Goal: Task Accomplishment & Management: Manage account settings

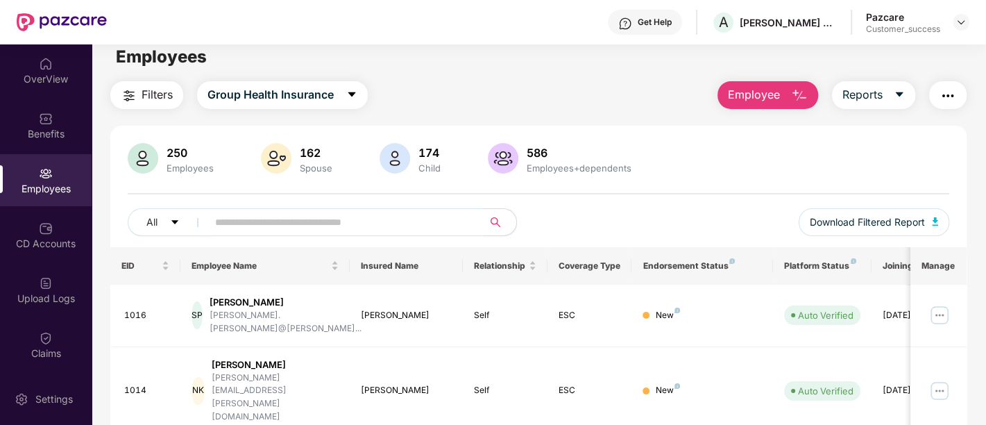
scroll to position [140, 0]
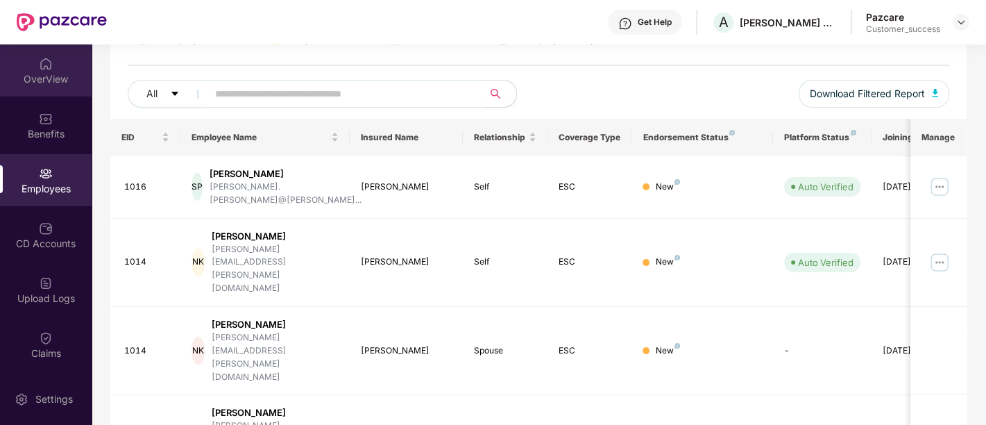
click at [55, 71] on div "OverView" at bounding box center [46, 70] width 92 height 52
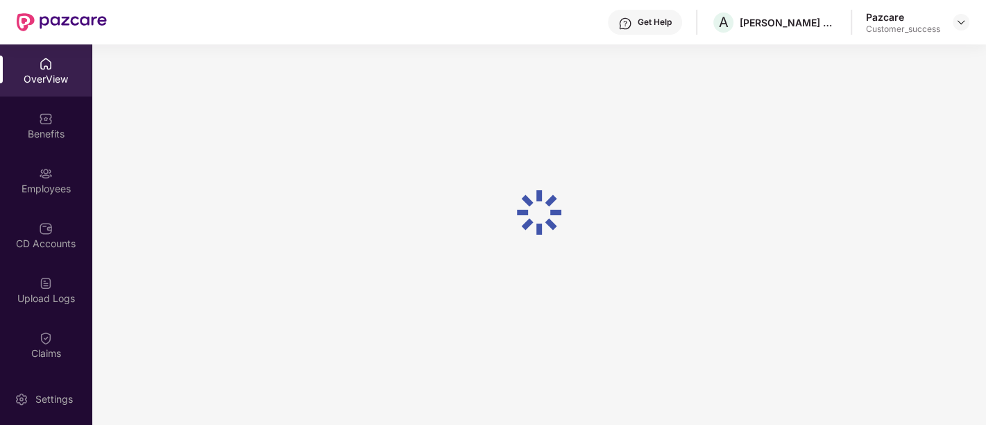
scroll to position [44, 0]
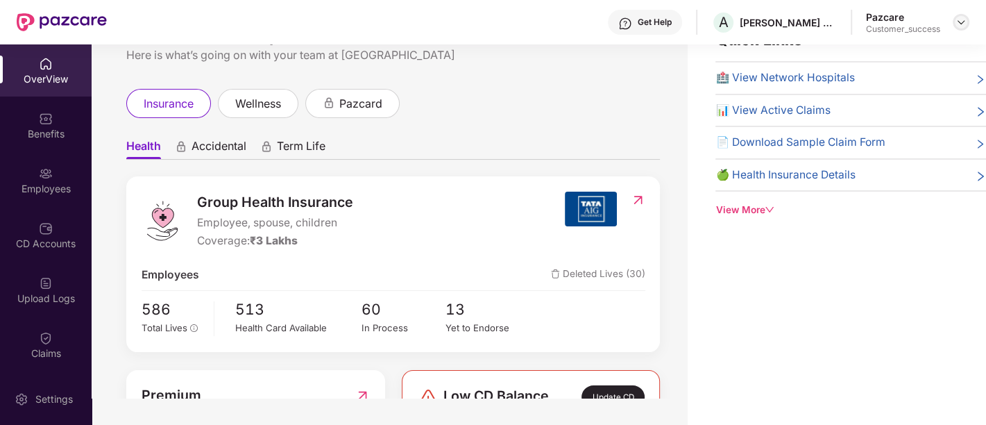
click at [963, 19] on img at bounding box center [961, 22] width 11 height 11
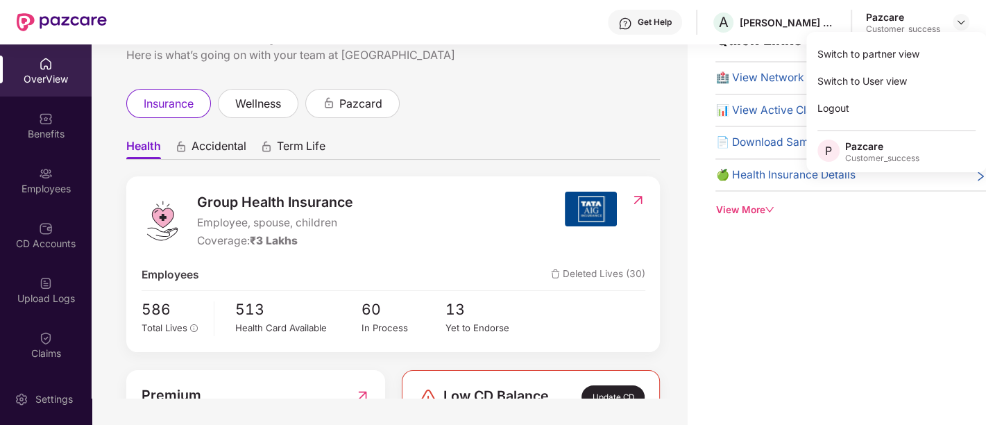
click at [565, 74] on div "Welcome back, Pazcare! Here is what’s going on with your team at Pazcare insura…" at bounding box center [390, 199] width 596 height 397
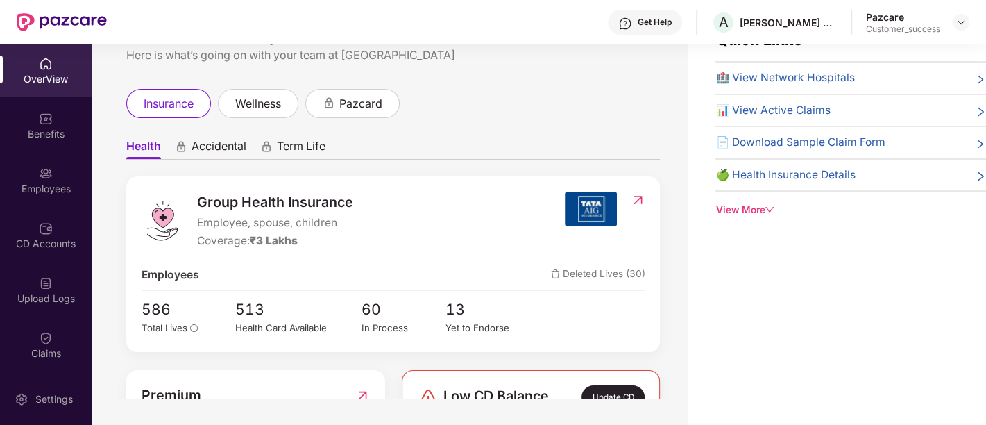
click at [53, 60] on div "OverView" at bounding box center [46, 70] width 92 height 52
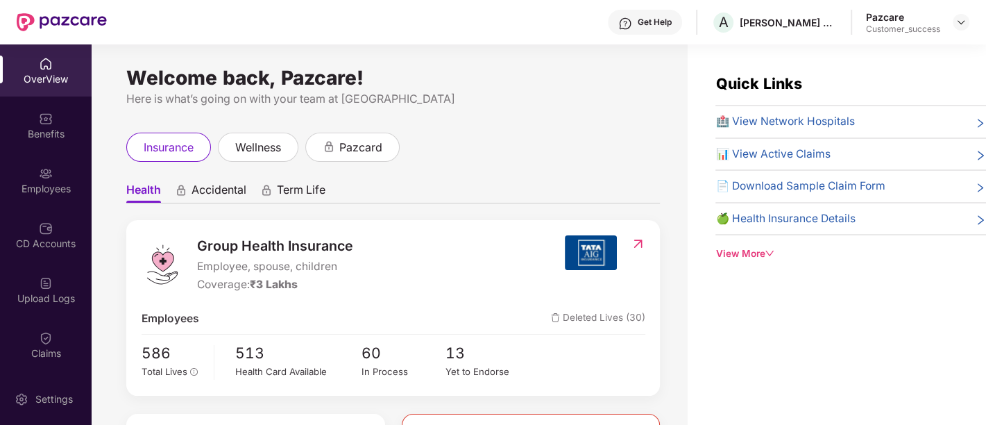
click at [56, 63] on div "OverView" at bounding box center [46, 70] width 92 height 52
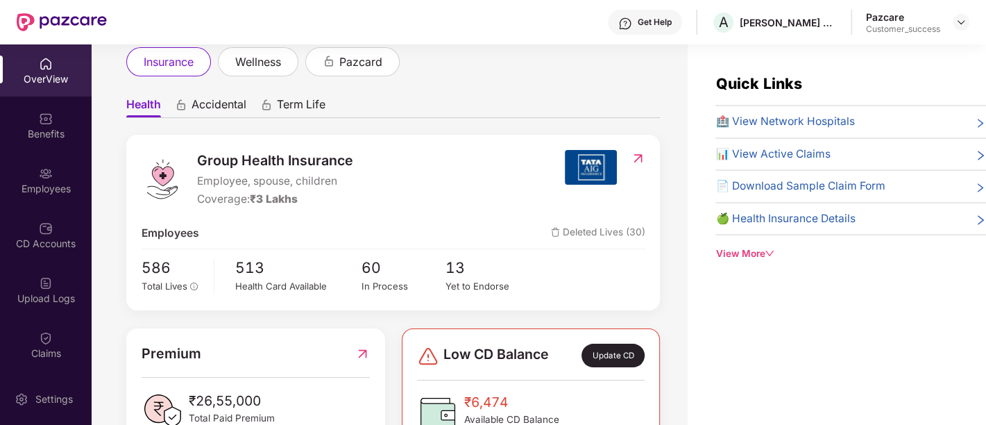
scroll to position [86, 0]
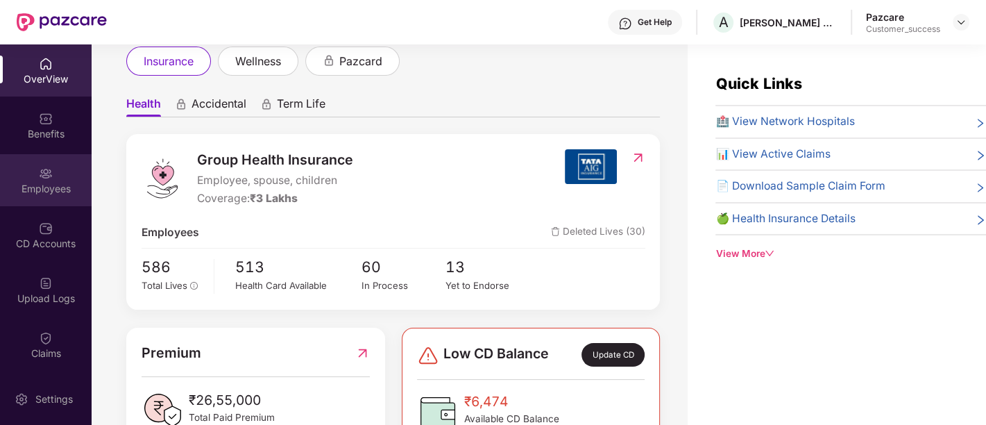
click at [42, 182] on div "Employees" at bounding box center [46, 189] width 92 height 14
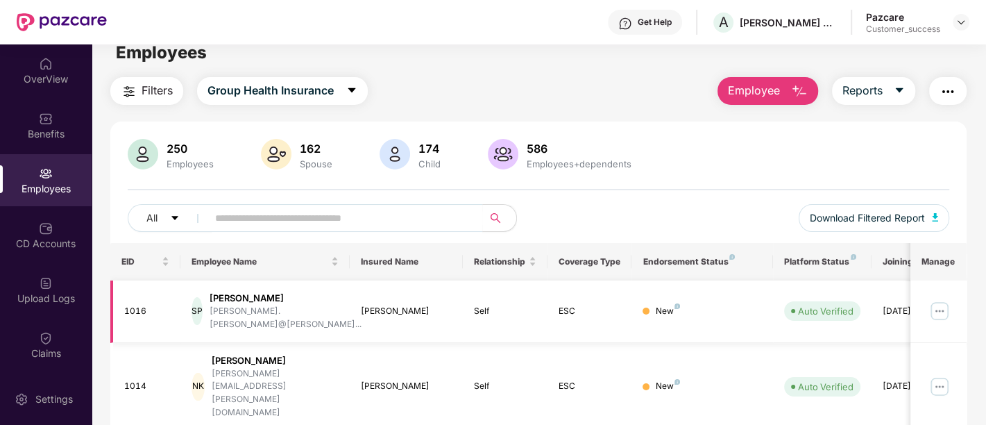
scroll to position [14, 0]
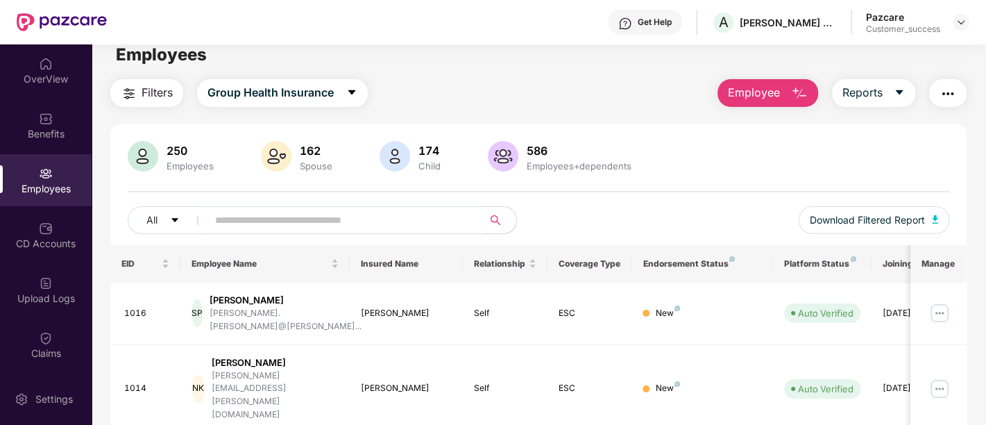
click at [950, 99] on img "button" at bounding box center [948, 93] width 17 height 17
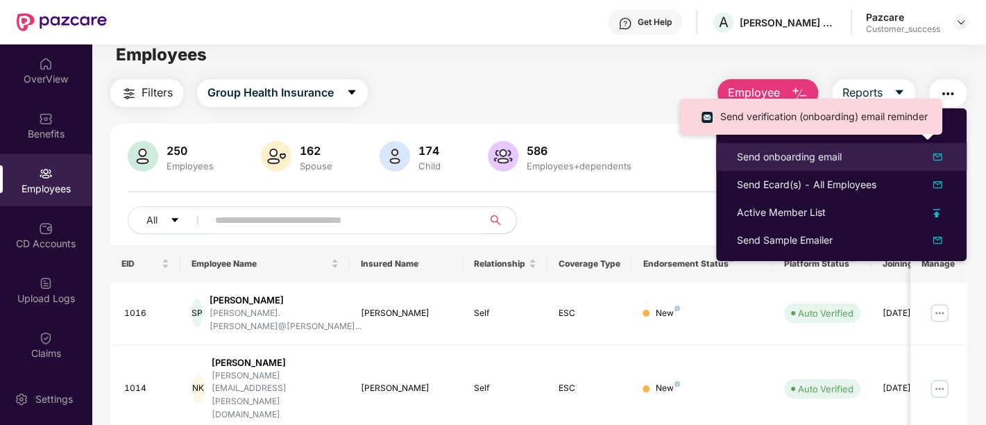
click at [804, 160] on div "Send onboarding email" at bounding box center [789, 156] width 105 height 15
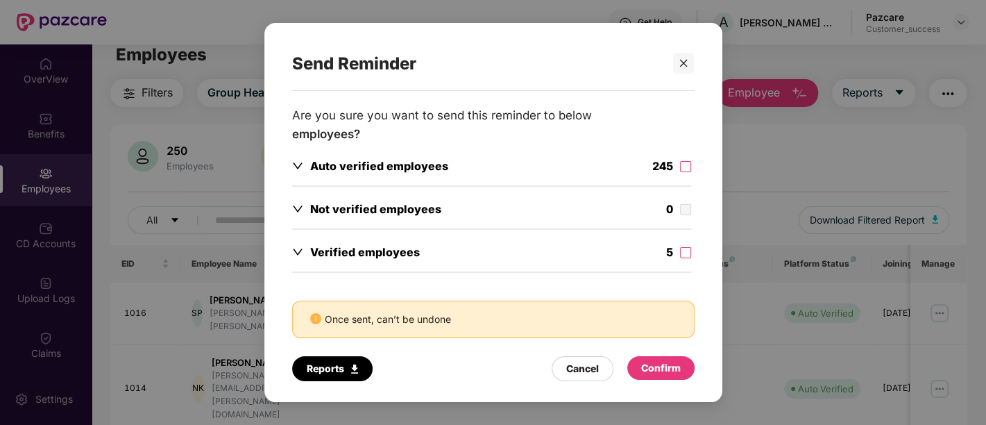
scroll to position [0, 0]
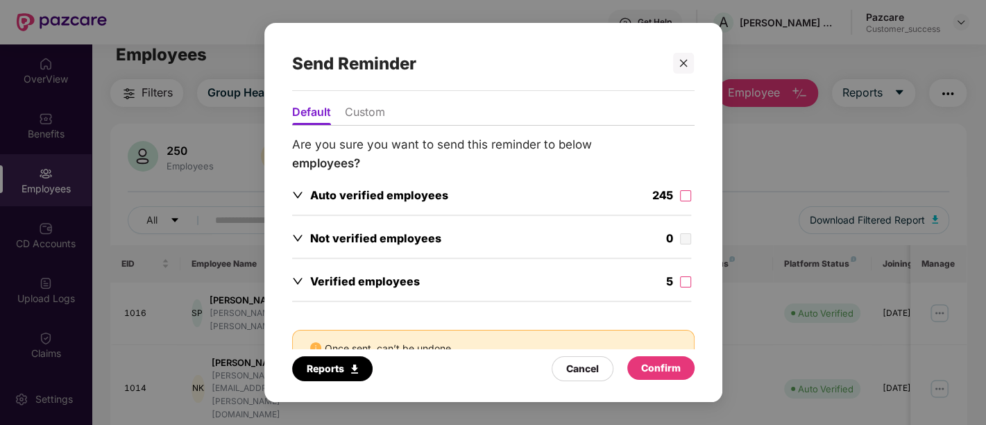
click at [366, 119] on li "Custom" at bounding box center [365, 115] width 40 height 20
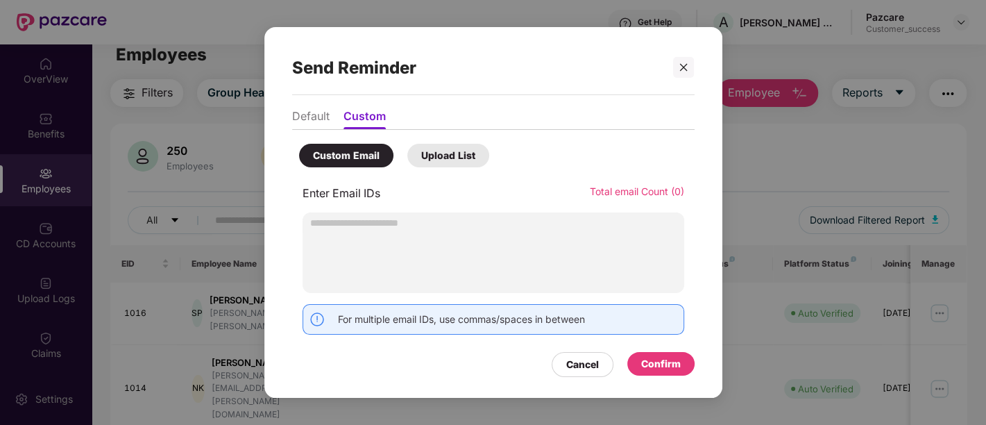
click at [388, 223] on input "text" at bounding box center [494, 222] width 382 height 21
type input "**********"
click at [652, 366] on div "Confirm" at bounding box center [661, 363] width 40 height 15
click at [500, 226] on input "**********" at bounding box center [494, 222] width 382 height 21
click at [658, 368] on div "Confirm" at bounding box center [661, 363] width 40 height 15
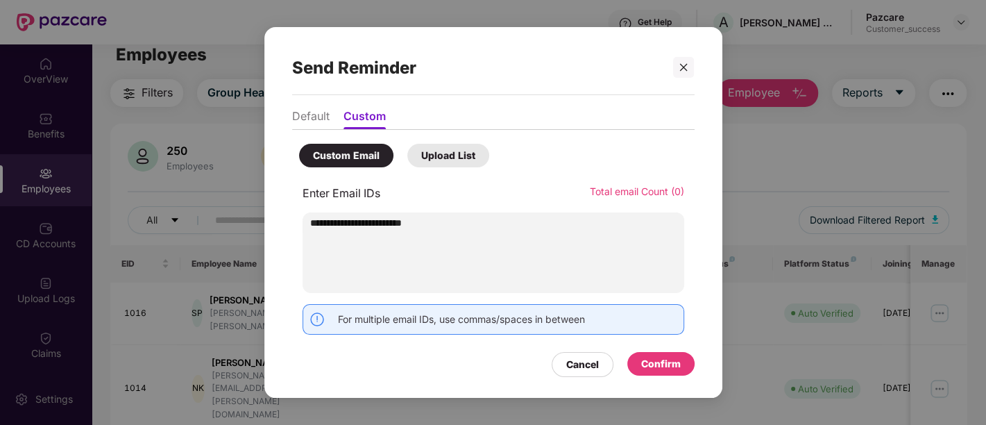
click at [658, 368] on div "Confirm" at bounding box center [661, 363] width 40 height 15
click at [656, 366] on div "Confirm" at bounding box center [661, 363] width 40 height 15
click at [312, 124] on li "Default" at bounding box center [310, 119] width 37 height 20
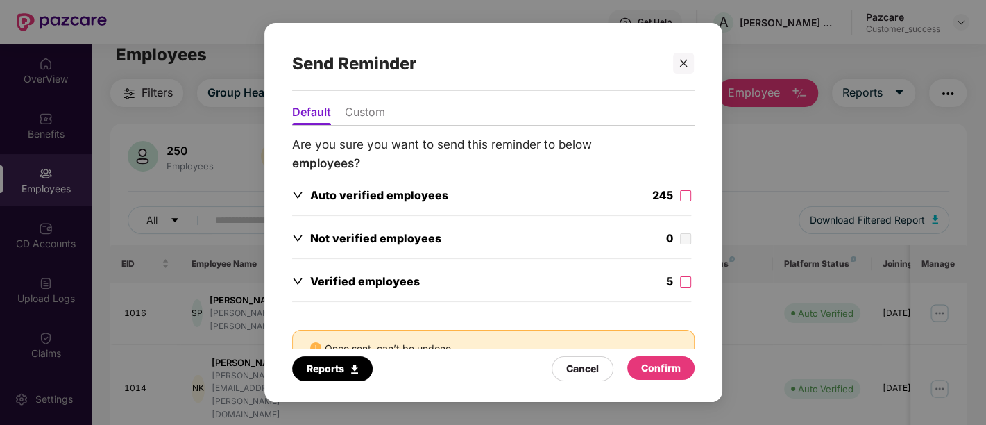
click at [369, 108] on li "Custom" at bounding box center [365, 115] width 40 height 20
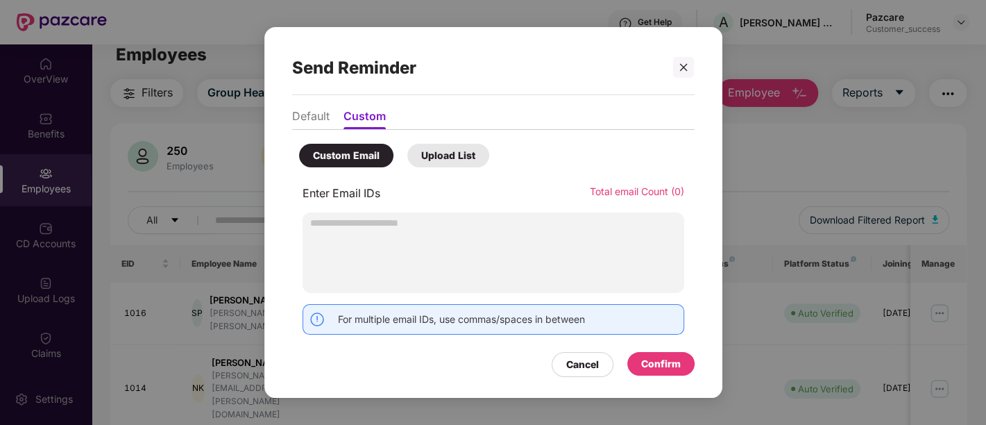
paste input "**********"
drag, startPoint x: 378, startPoint y: 223, endPoint x: 124, endPoint y: 246, distance: 255.0
click at [124, 246] on div "**********" at bounding box center [493, 212] width 986 height 425
click at [676, 375] on div "Confirm" at bounding box center [660, 364] width 67 height 24
click at [674, 372] on div "Confirm" at bounding box center [660, 364] width 67 height 24
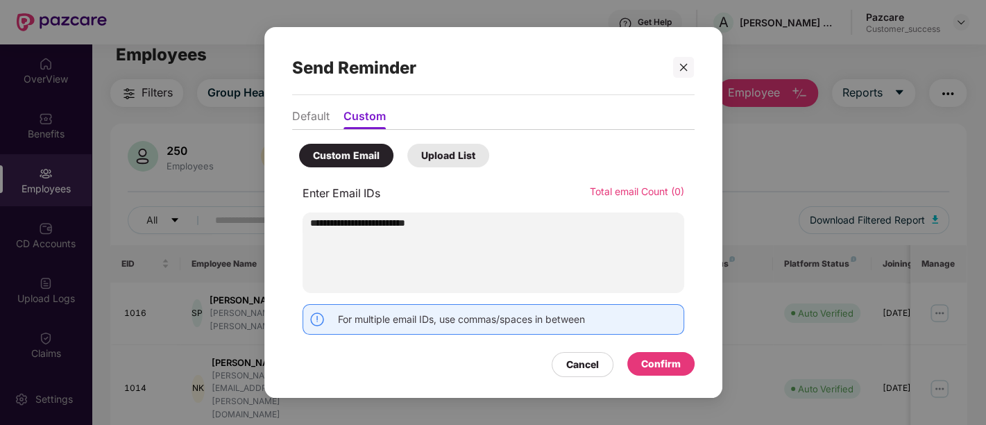
click at [466, 202] on div "Enter Email IDs Total email Count (0)" at bounding box center [494, 193] width 382 height 17
click at [487, 253] on div "**********" at bounding box center [494, 252] width 382 height 81
click at [498, 230] on input "**********" at bounding box center [494, 222] width 382 height 21
click at [494, 229] on input "**********" at bounding box center [494, 222] width 382 height 21
click at [312, 221] on input "**********" at bounding box center [494, 222] width 382 height 21
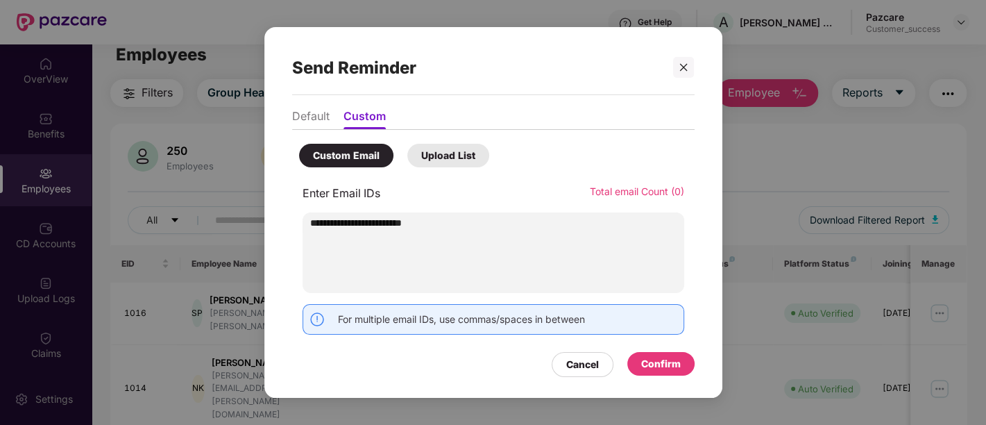
type input "**********"
click at [309, 121] on li "Default" at bounding box center [310, 119] width 37 height 20
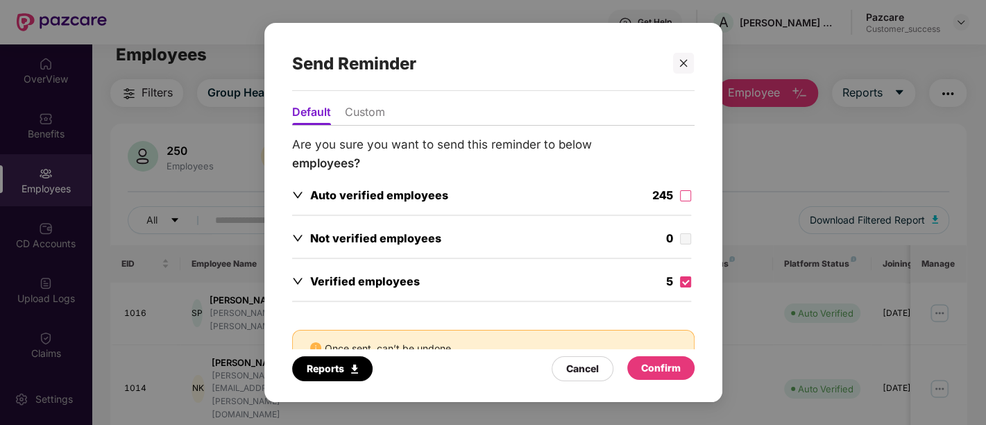
click at [657, 364] on div "Confirm" at bounding box center [661, 367] width 40 height 15
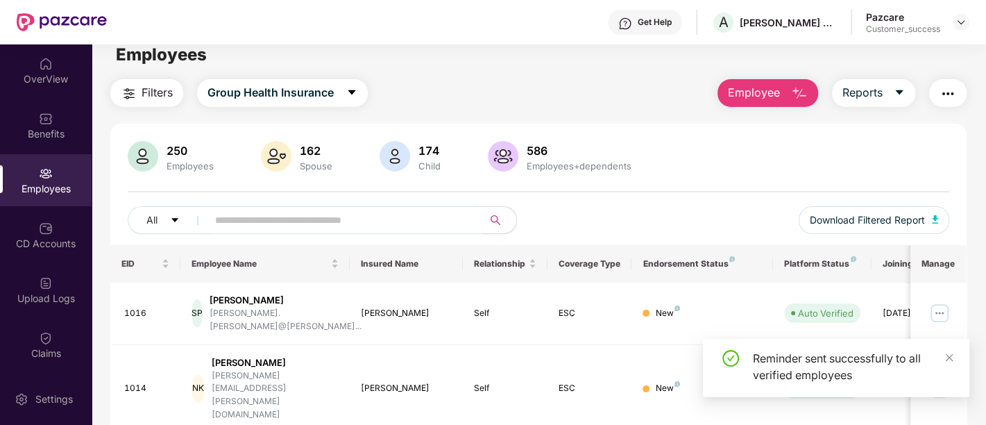
click at [941, 354] on div "Reminder sent successfully to all verified employees" at bounding box center [853, 366] width 200 height 33
click at [547, 88] on div "Filters Group Health Insurance Employee Reports" at bounding box center [538, 93] width 857 height 28
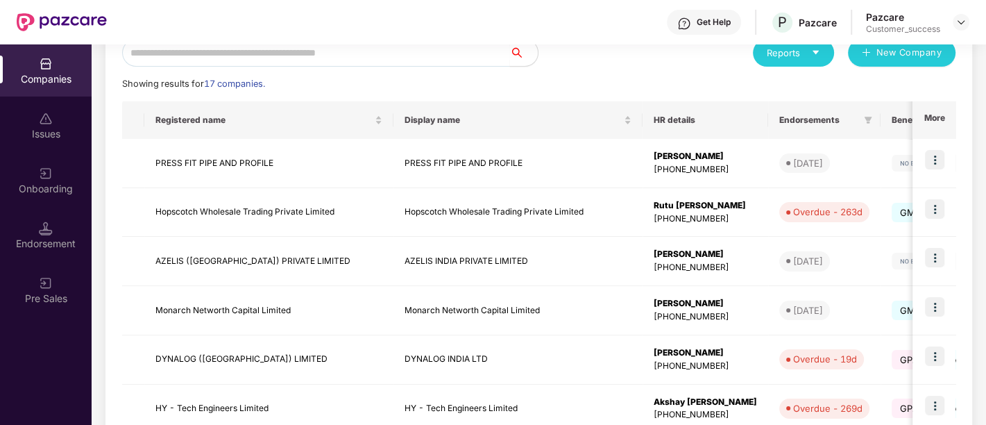
scroll to position [170, 0]
click at [341, 244] on td "AZELIS ([GEOGRAPHIC_DATA]) PRIVATE LIMITED" at bounding box center [268, 261] width 249 height 49
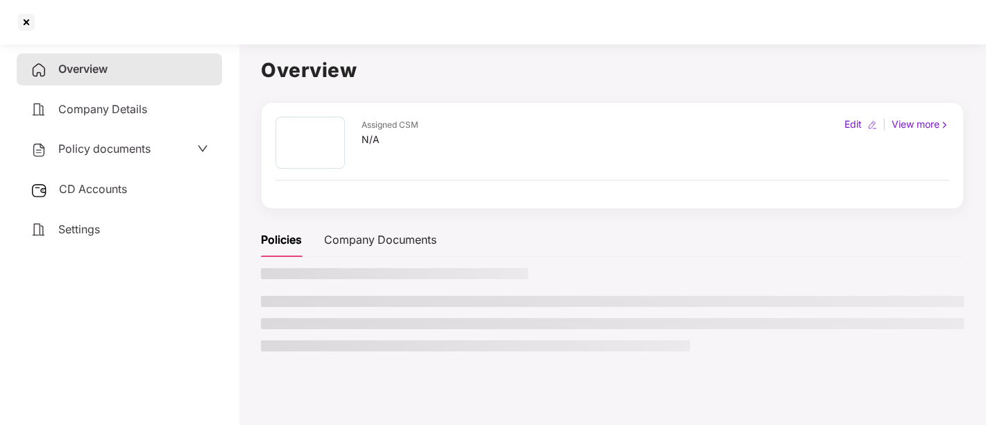
click at [341, 244] on div "Company Documents" at bounding box center [380, 239] width 112 height 17
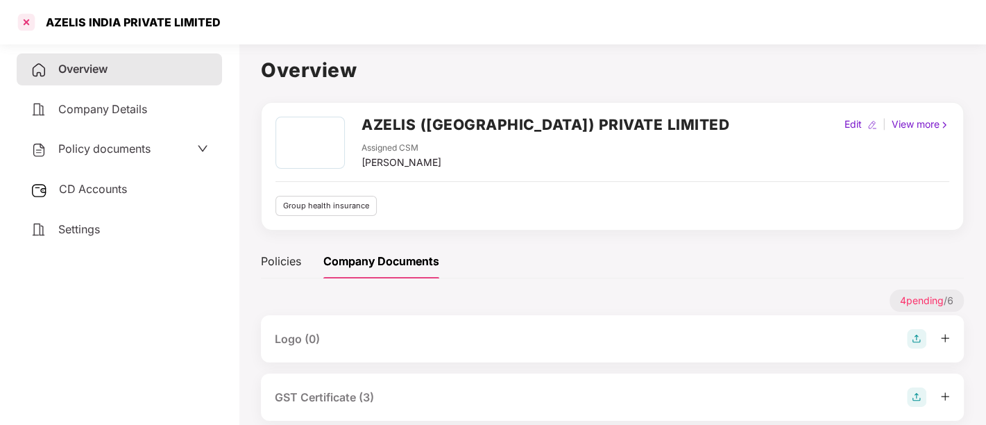
click at [31, 26] on div at bounding box center [26, 22] width 22 height 22
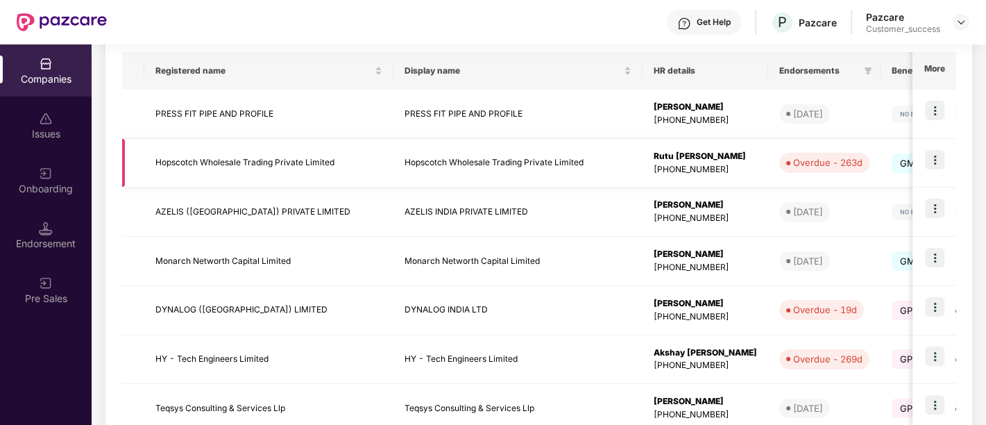
scroll to position [287, 0]
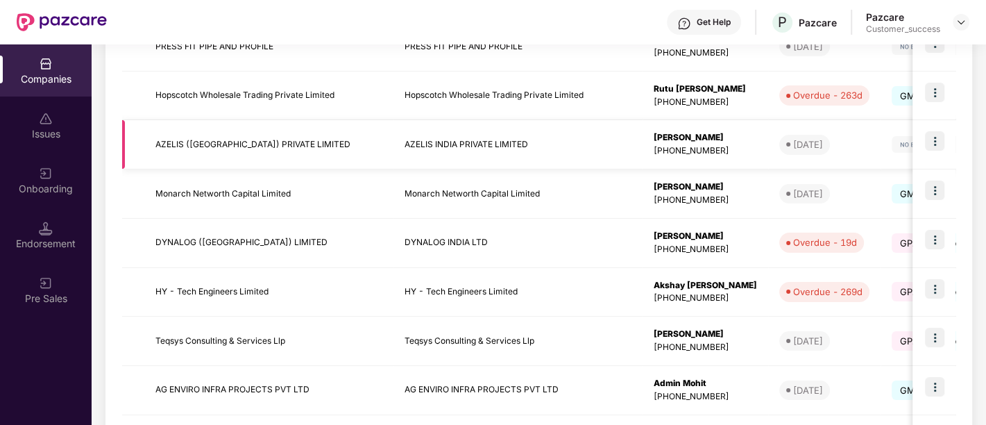
click at [336, 154] on td "AZELIS ([GEOGRAPHIC_DATA]) PRIVATE LIMITED" at bounding box center [268, 144] width 249 height 49
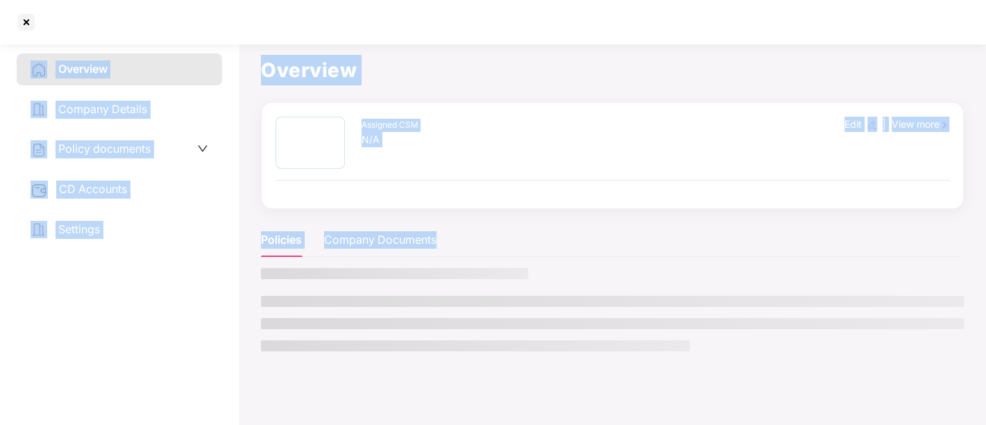
click at [336, 154] on div at bounding box center [310, 143] width 69 height 52
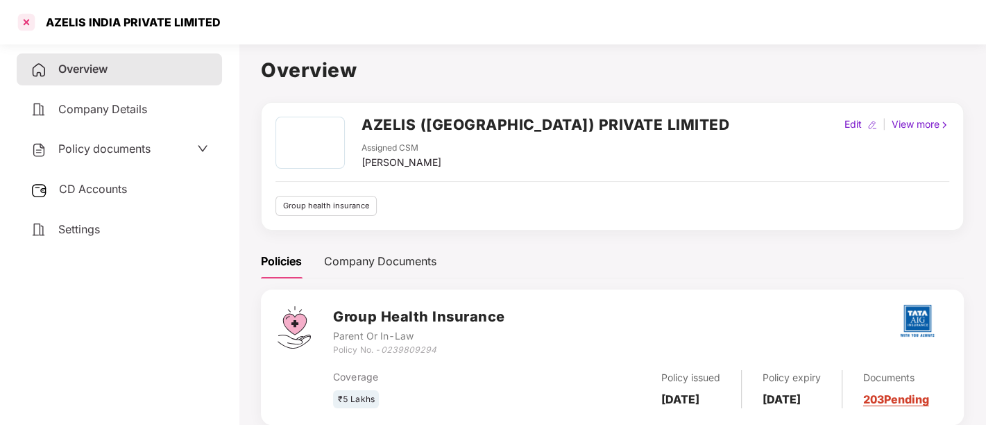
click at [29, 21] on div at bounding box center [26, 22] width 22 height 22
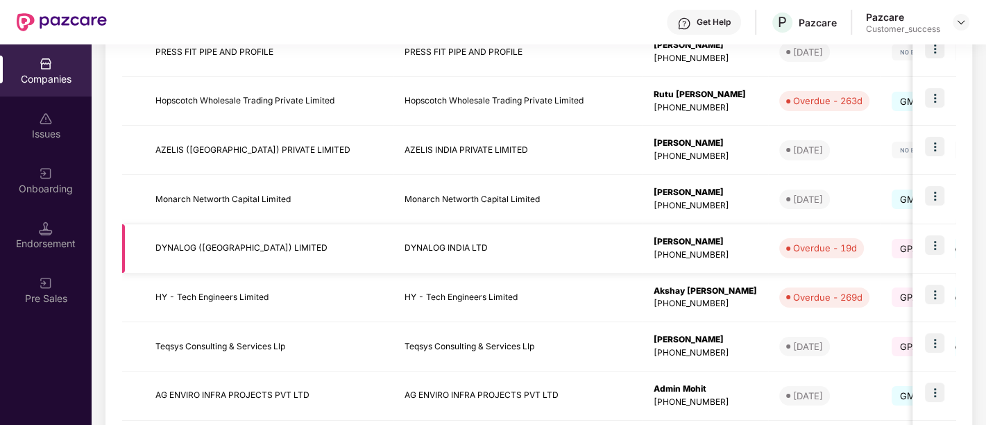
scroll to position [317, 0]
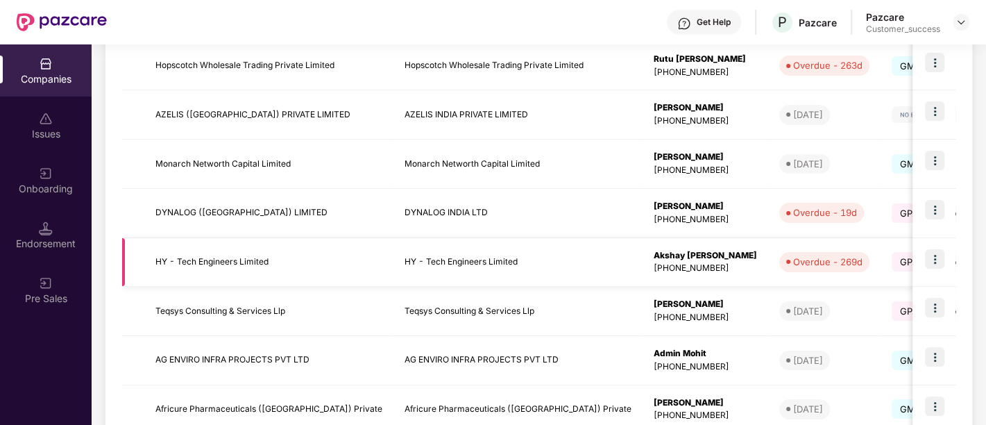
click at [310, 280] on td "HY - Tech Engineers Limited" at bounding box center [268, 262] width 249 height 49
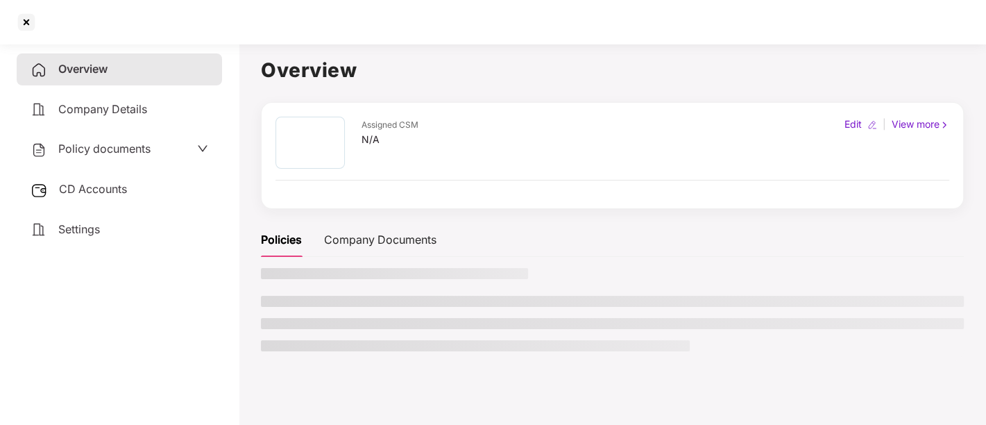
click at [310, 280] on div at bounding box center [612, 314] width 703 height 93
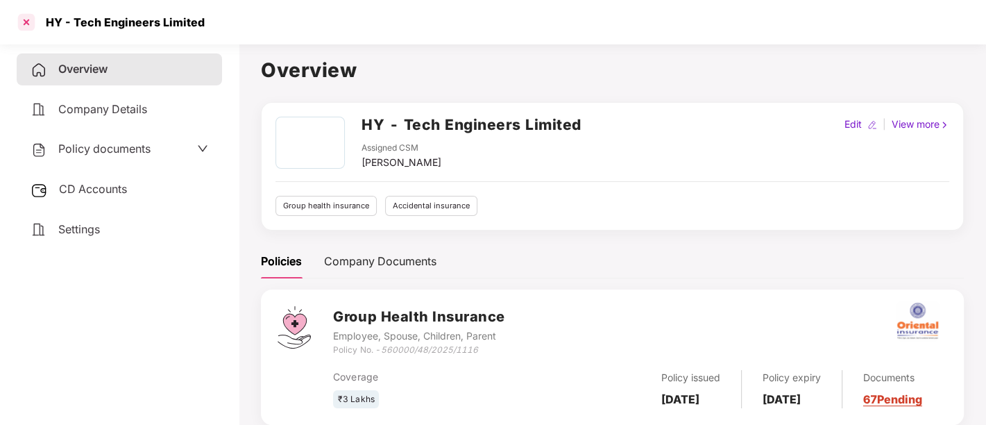
click at [24, 26] on div at bounding box center [26, 22] width 22 height 22
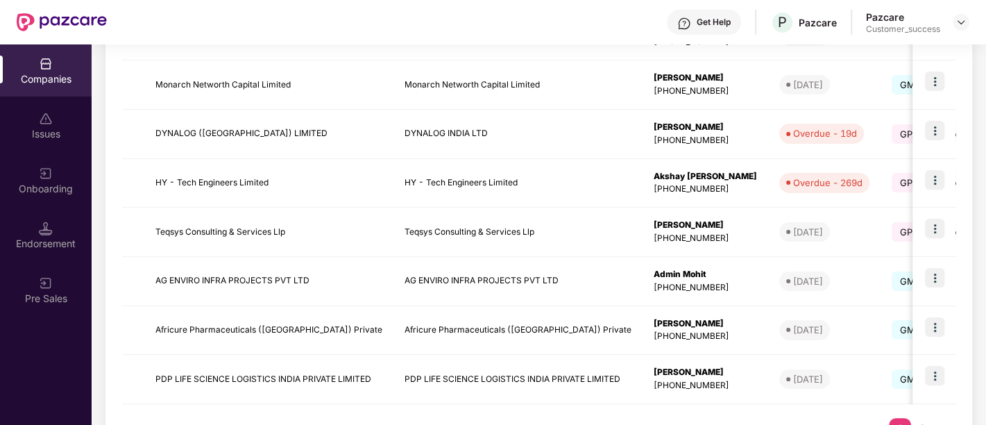
scroll to position [450, 0]
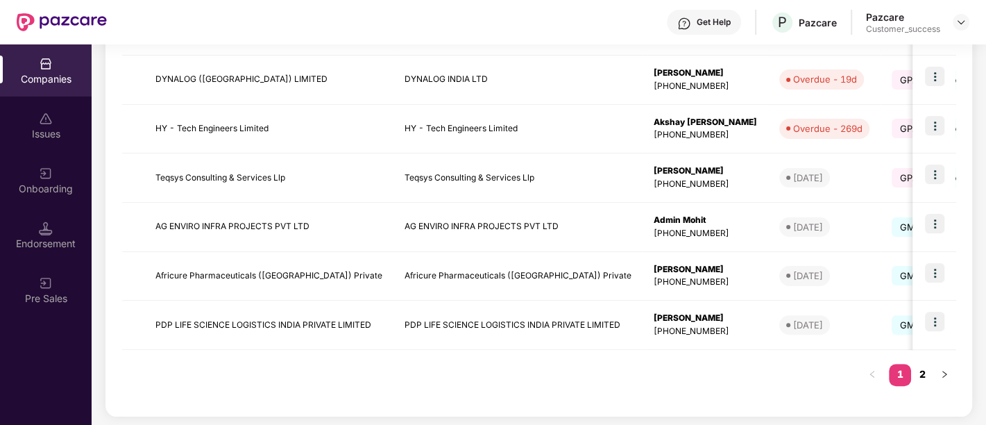
click at [923, 371] on link "2" at bounding box center [922, 374] width 22 height 21
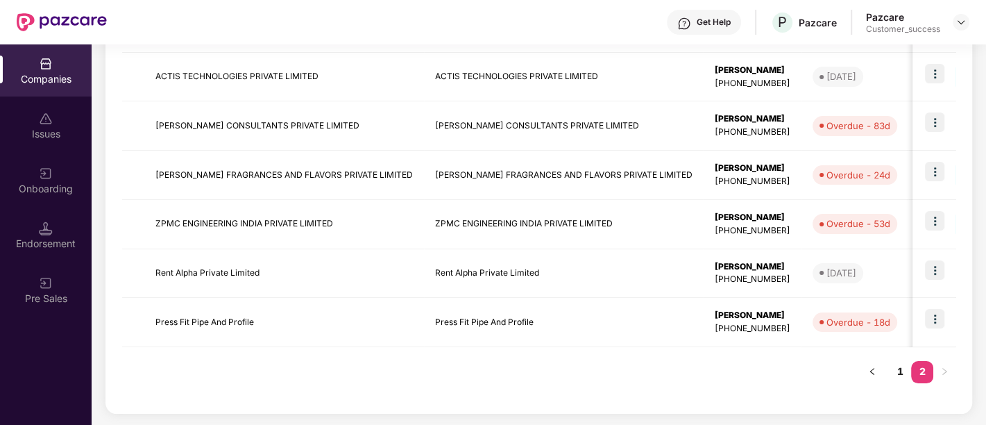
scroll to position [304, 0]
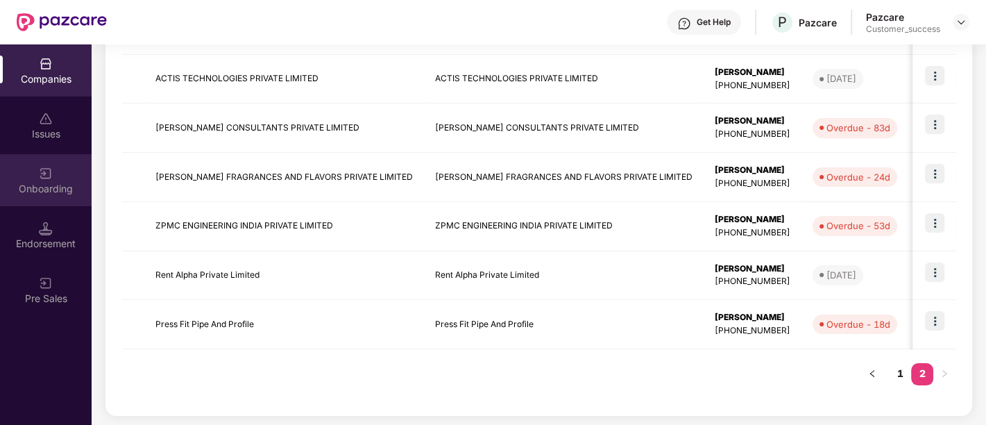
click at [66, 187] on div "Onboarding" at bounding box center [46, 189] width 92 height 14
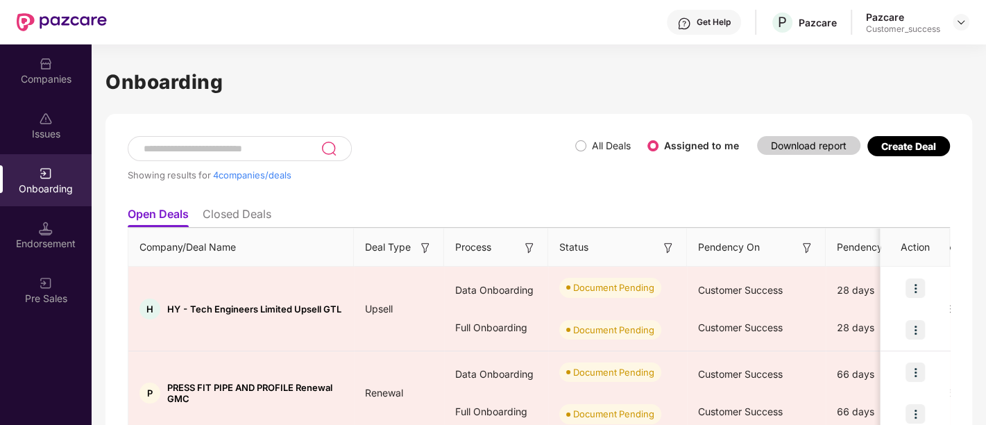
click at [217, 217] on li "Closed Deals" at bounding box center [237, 217] width 69 height 20
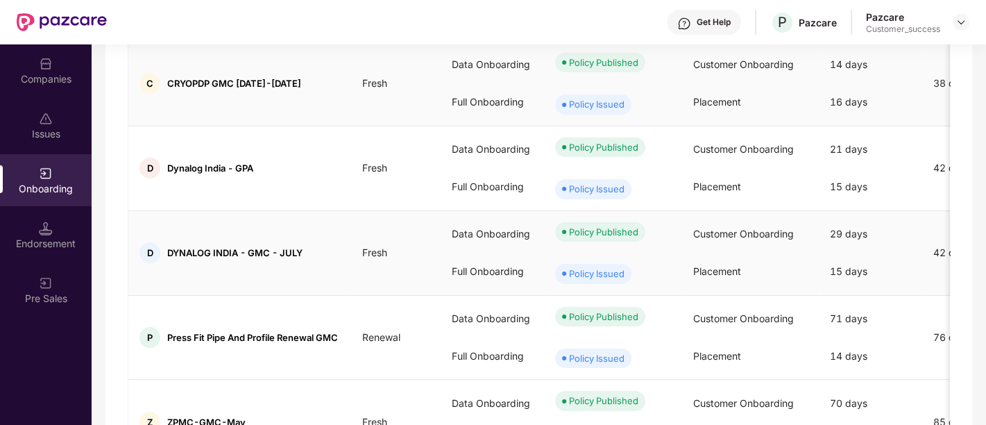
scroll to position [397, 0]
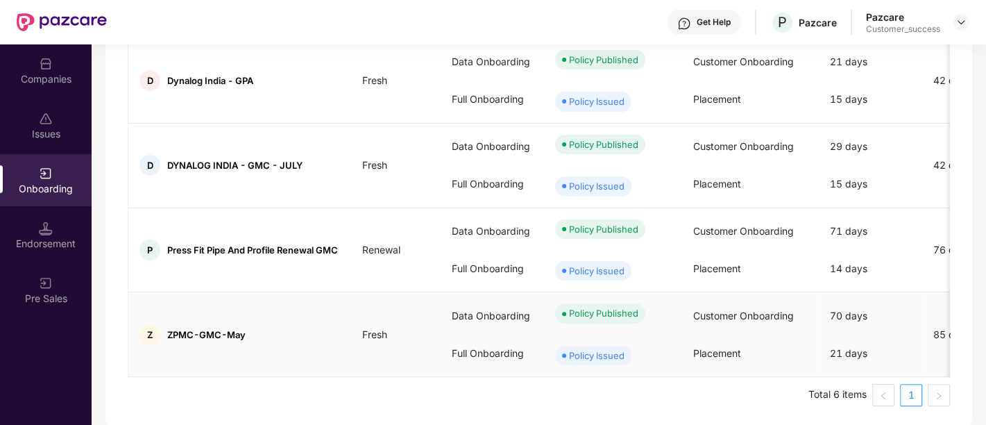
click at [847, 350] on div "21 days" at bounding box center [870, 353] width 103 height 37
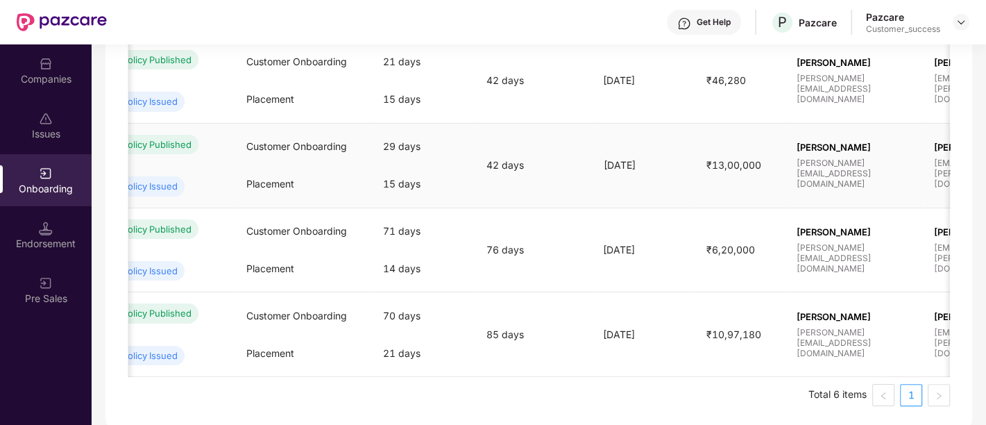
scroll to position [0, 422]
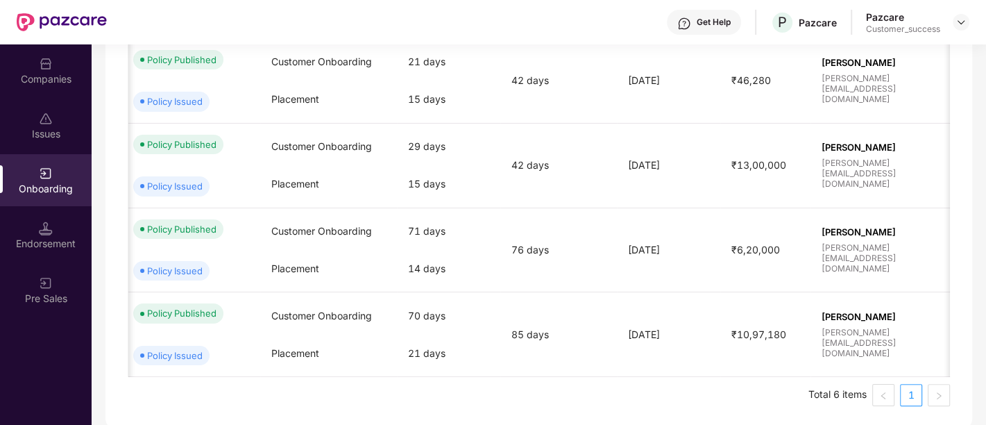
click at [76, 62] on div "Companies" at bounding box center [46, 70] width 92 height 52
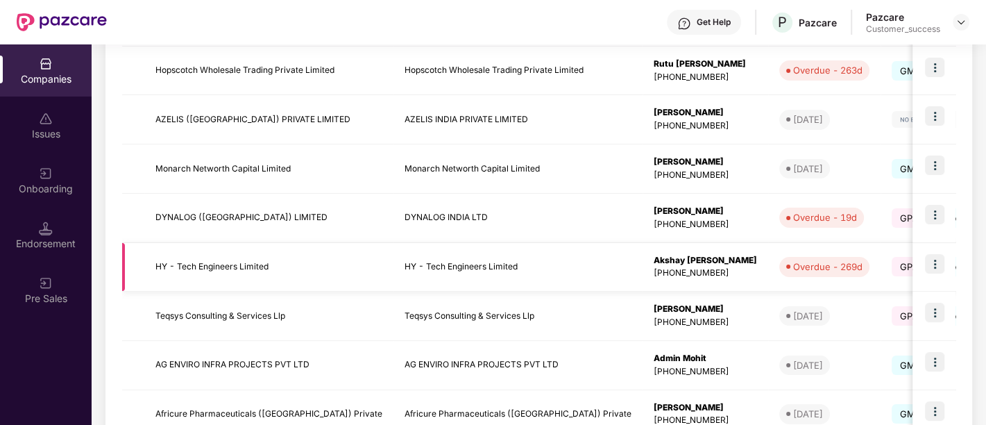
scroll to position [450, 0]
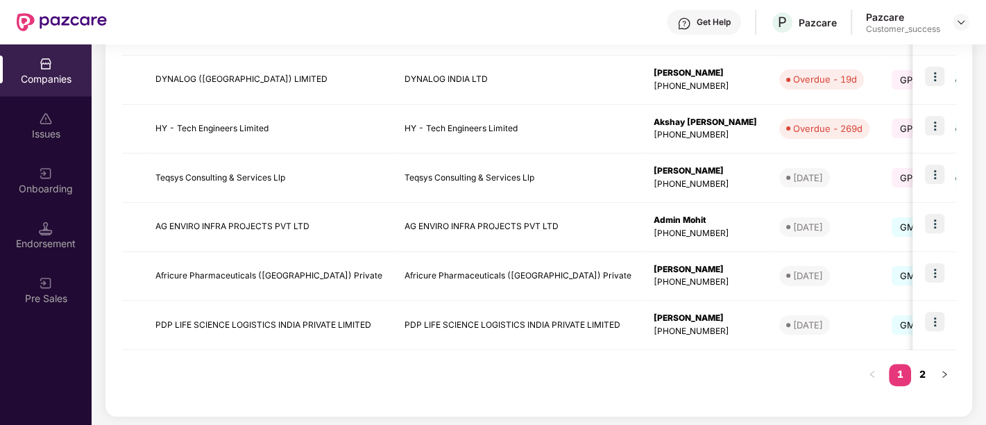
click at [928, 372] on link "2" at bounding box center [922, 374] width 22 height 21
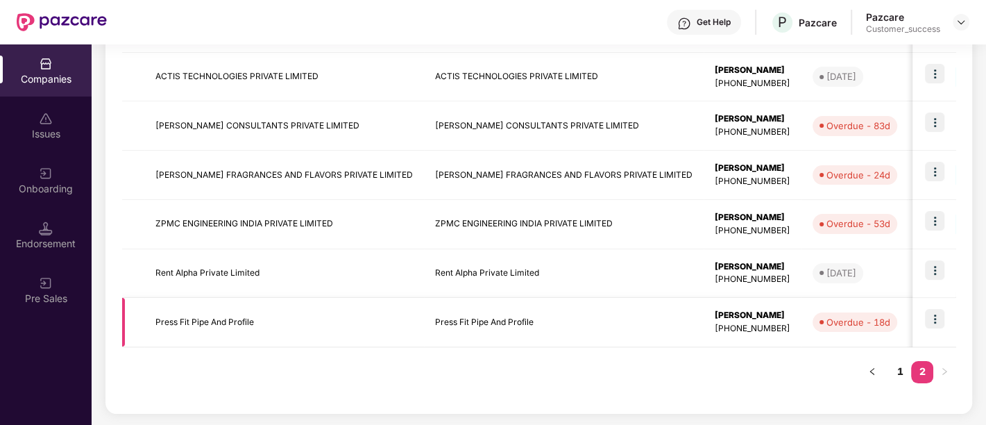
scroll to position [304, 0]
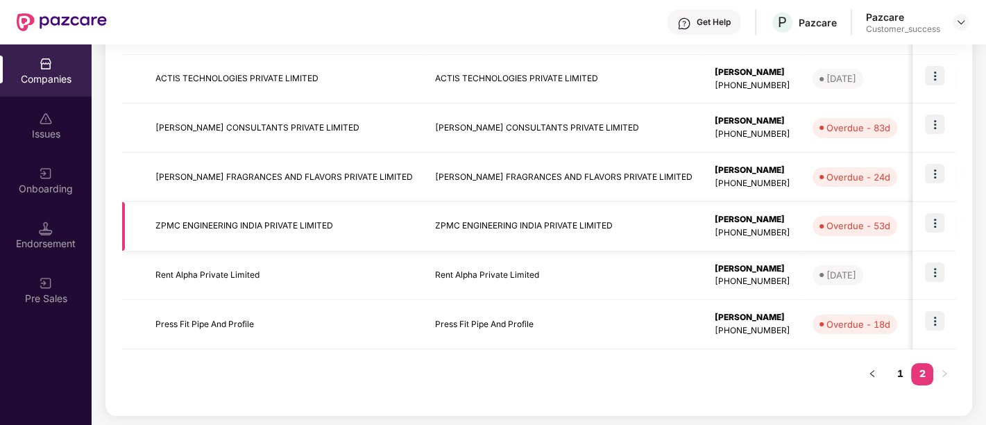
click at [369, 227] on td "ZPMC ENGINEERING INDIA PRIVATE LIMITED" at bounding box center [284, 226] width 280 height 49
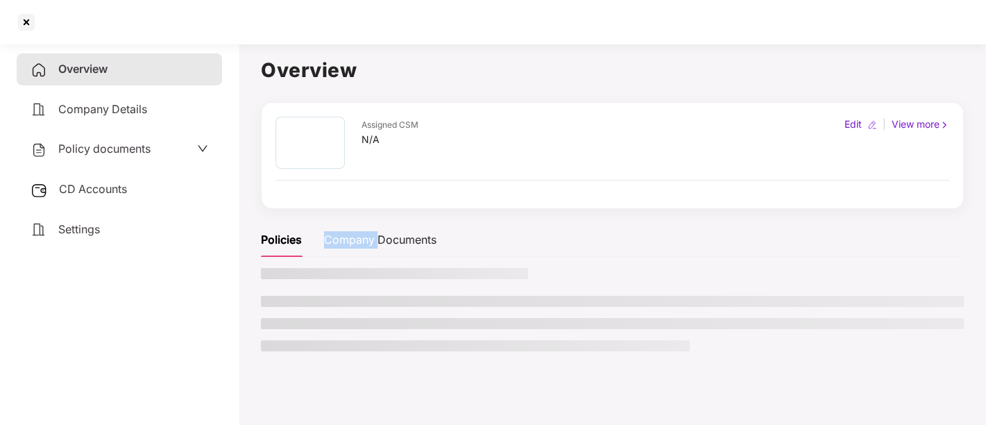
click at [369, 227] on div "Company Documents" at bounding box center [380, 240] width 112 height 34
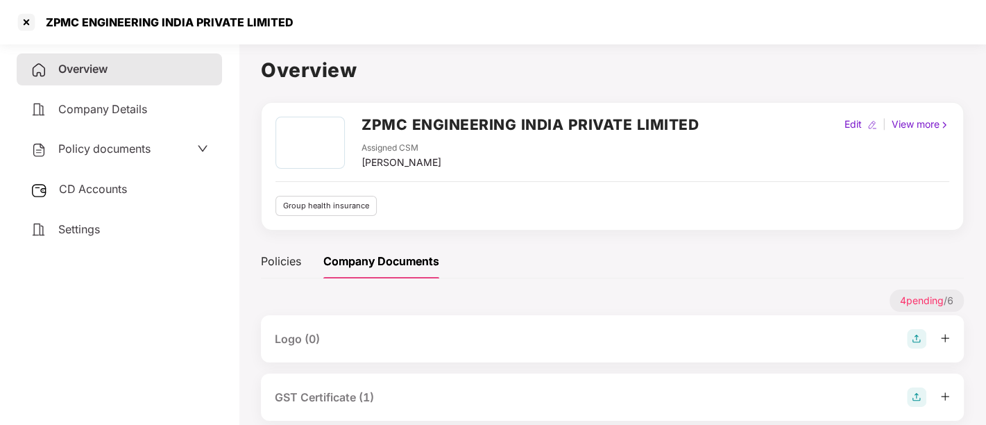
click at [168, 149] on div "Policy documents" at bounding box center [120, 149] width 178 height 18
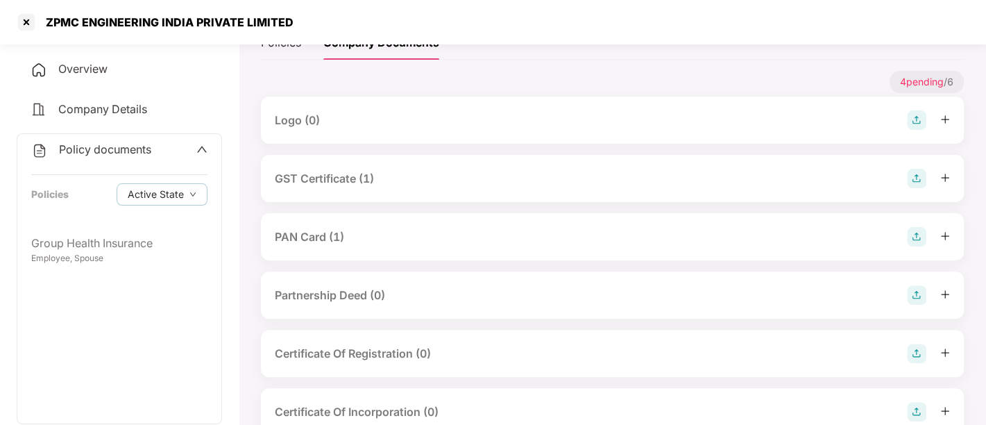
scroll to position [221, 0]
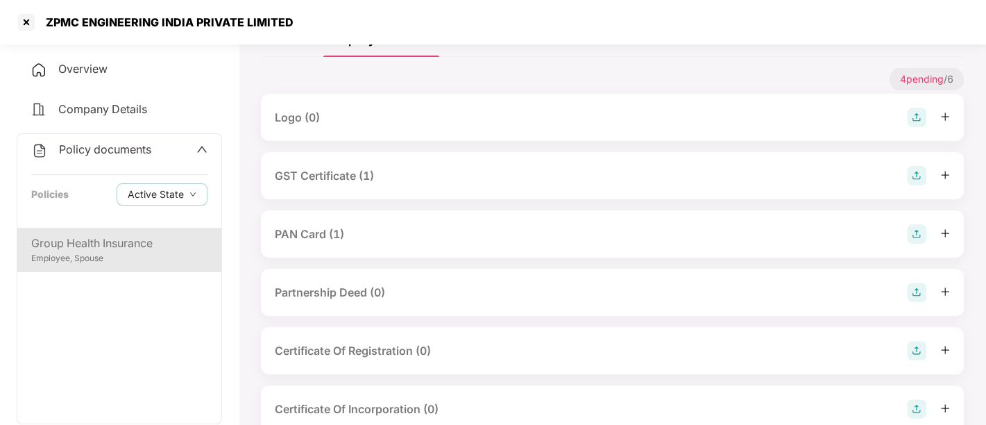
click at [142, 235] on div "Group Health Insurance" at bounding box center [119, 243] width 176 height 17
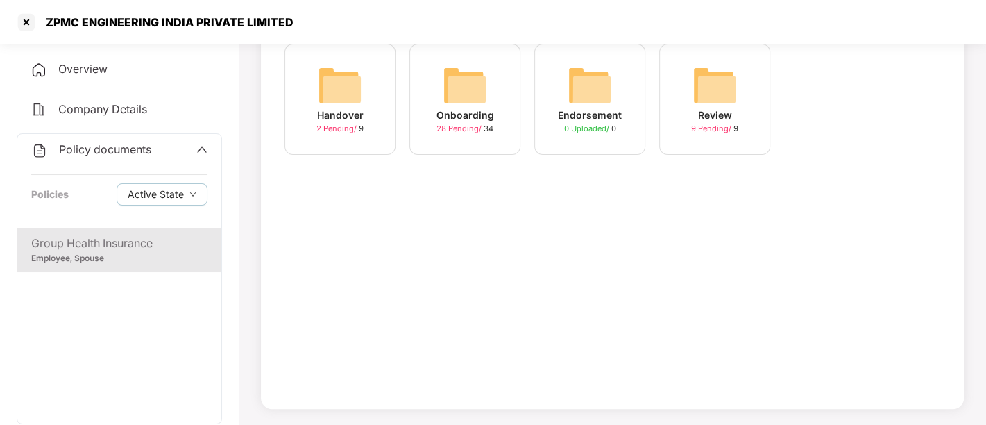
click at [339, 273] on div "Handover 2 Pending / 9 Onboarding 28 Pending / 34 Endorsement 0 Uploaded / 0 Re…" at bounding box center [612, 218] width 703 height 382
click at [475, 115] on div "Onboarding" at bounding box center [466, 115] width 58 height 15
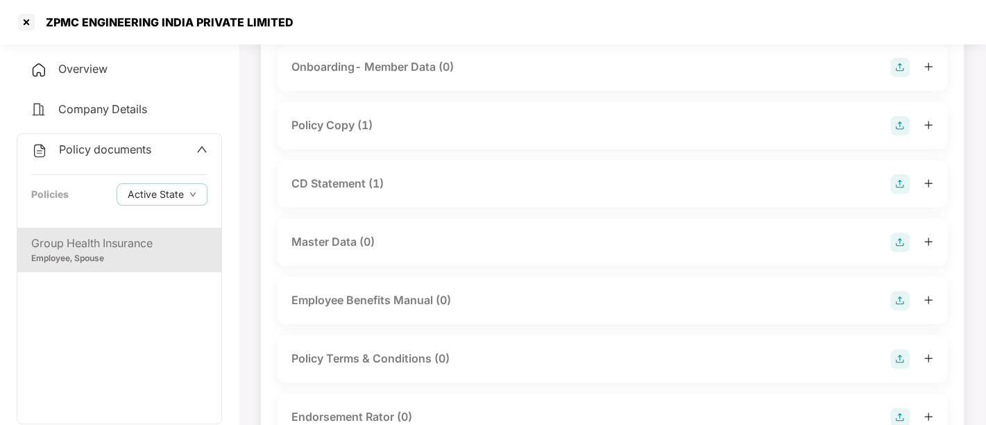
scroll to position [221, 0]
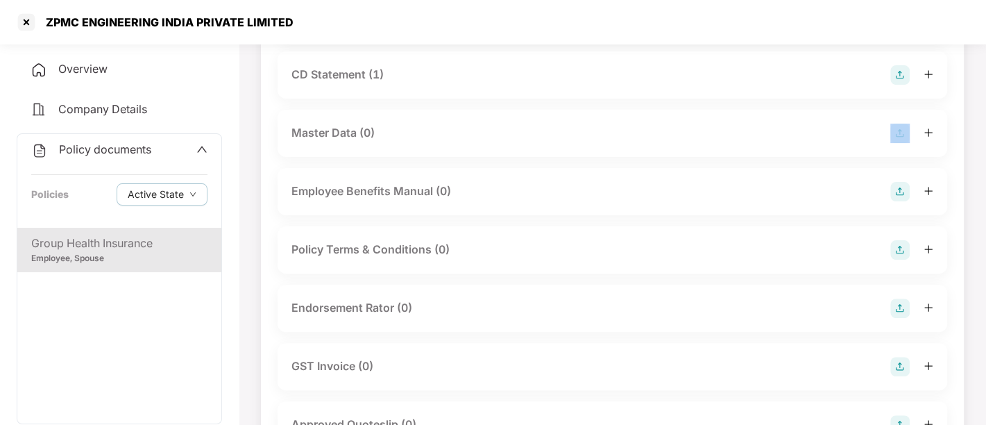
click at [475, 115] on div "Master Data (0)" at bounding box center [613, 133] width 670 height 47
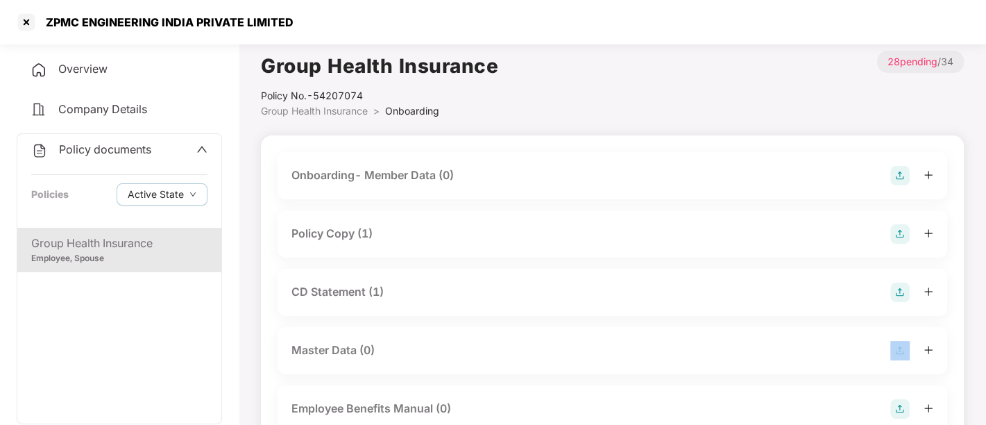
scroll to position [7, 0]
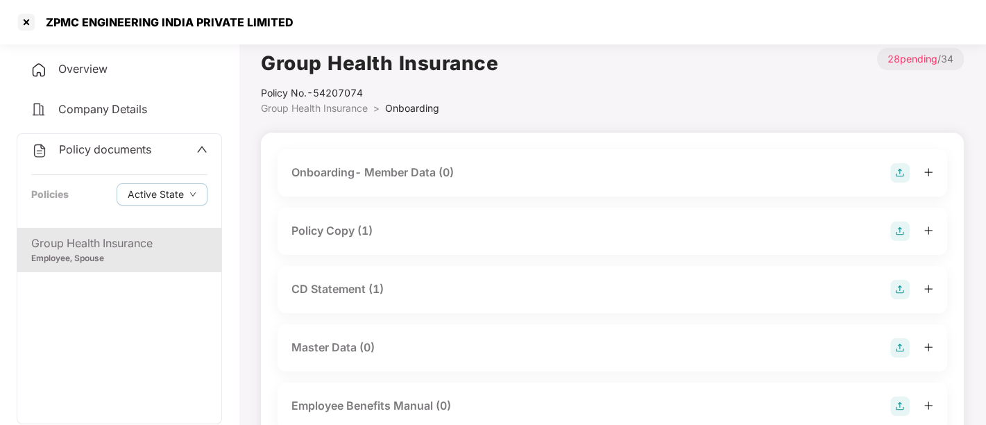
click at [462, 217] on div "Policy Copy (1)" at bounding box center [613, 231] width 670 height 47
click at [461, 232] on div "Policy Copy (1)" at bounding box center [613, 230] width 642 height 19
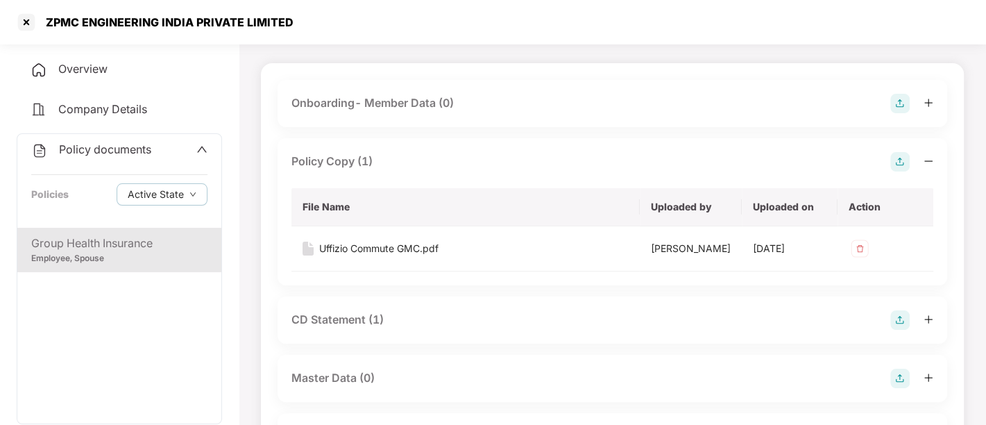
scroll to position [79, 0]
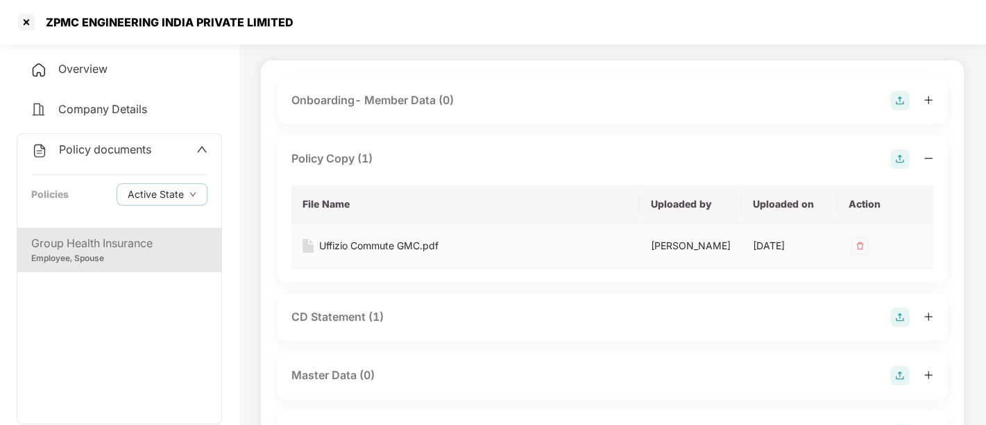
click at [531, 260] on td "Uffizio Commute GMC.pdf" at bounding box center [466, 245] width 348 height 45
drag, startPoint x: 893, startPoint y: 242, endPoint x: 930, endPoint y: 219, distance: 43.3
click at [930, 219] on th "Action" at bounding box center [886, 204] width 96 height 38
click at [896, 162] on img at bounding box center [900, 158] width 19 height 19
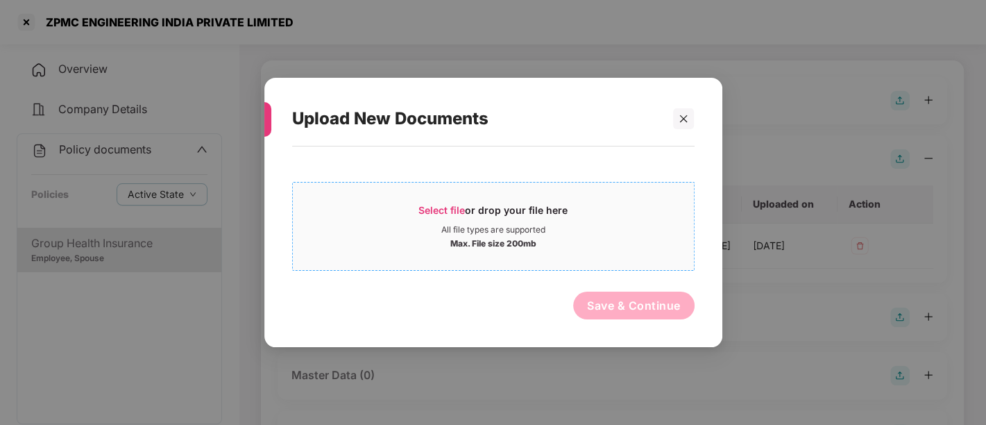
click at [523, 227] on div "All file types are supported" at bounding box center [493, 229] width 104 height 11
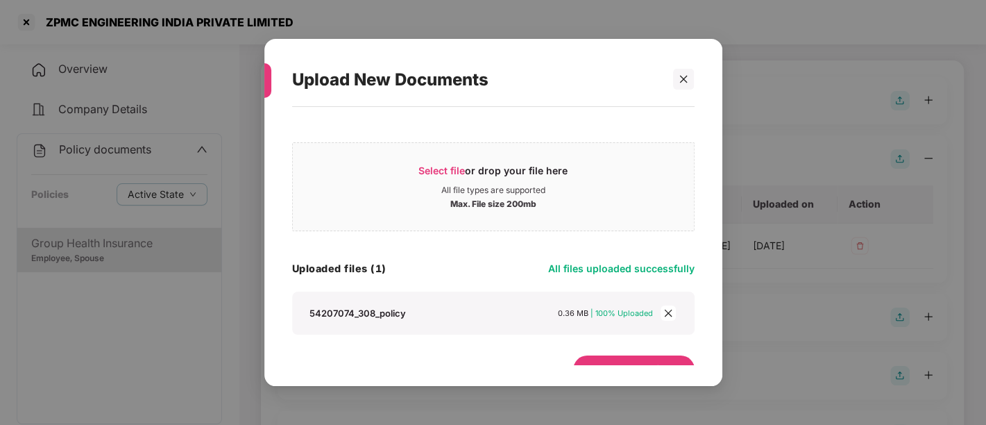
scroll to position [24, 0]
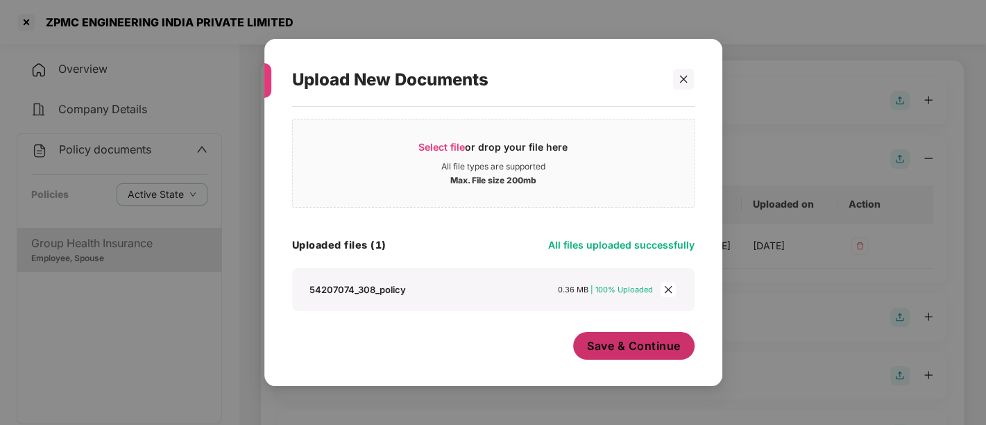
click at [598, 343] on span "Save & Continue" at bounding box center [634, 345] width 94 height 15
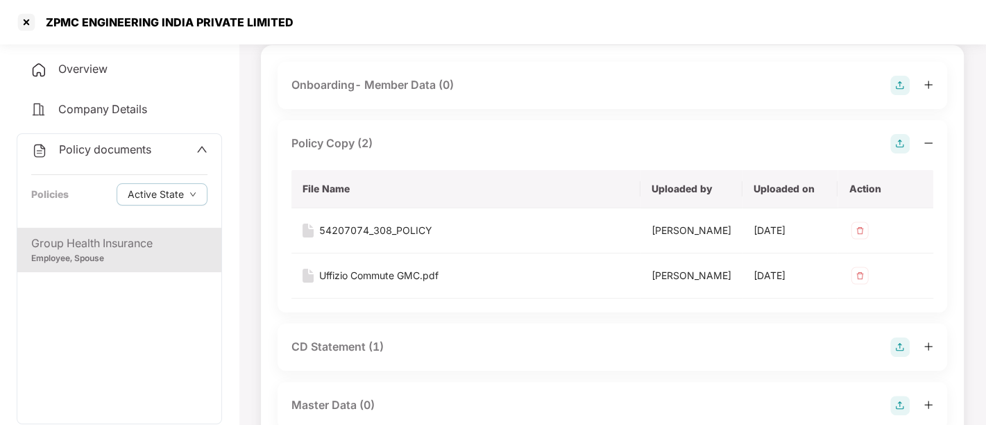
scroll to position [0, 0]
